Goal: Navigation & Orientation: Find specific page/section

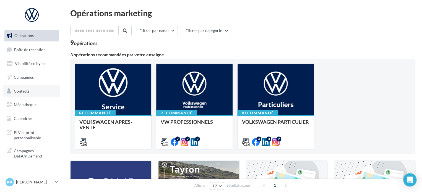
click at [23, 88] on link "Contacts" at bounding box center [31, 91] width 57 height 12
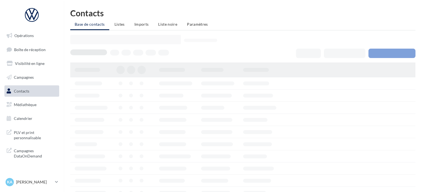
click at [23, 78] on span "Campagnes" at bounding box center [24, 77] width 20 height 5
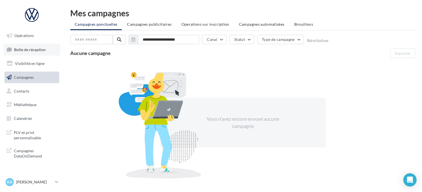
click at [19, 47] on span "Boîte de réception" at bounding box center [29, 49] width 31 height 5
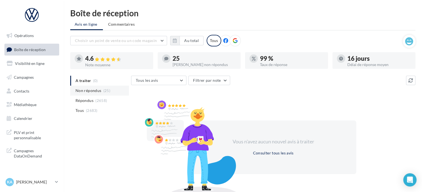
click at [91, 90] on span "Non répondus" at bounding box center [88, 91] width 26 height 6
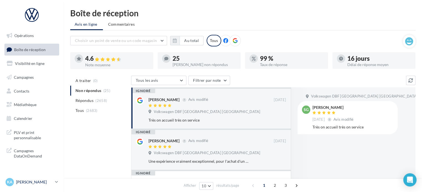
click at [59, 181] on link "KA [PERSON_NAME] vw-kear-31100" at bounding box center [31, 182] width 55 height 10
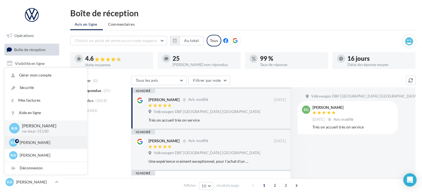
click at [46, 148] on div "KA [PERSON_NAME] vw-kear-31670" at bounding box center [46, 142] width 82 height 13
click at [40, 143] on p "[PERSON_NAME]" at bounding box center [50, 143] width 61 height 6
